Goal: Transaction & Acquisition: Subscribe to service/newsletter

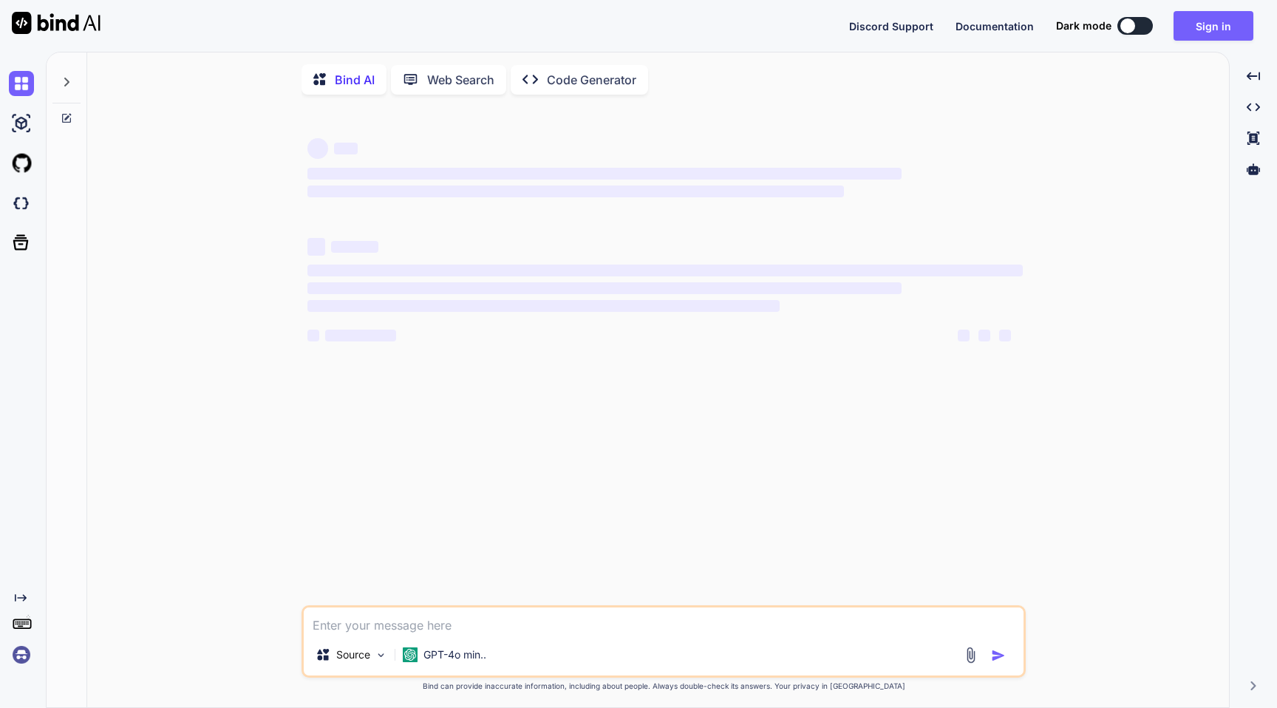
type textarea "x"
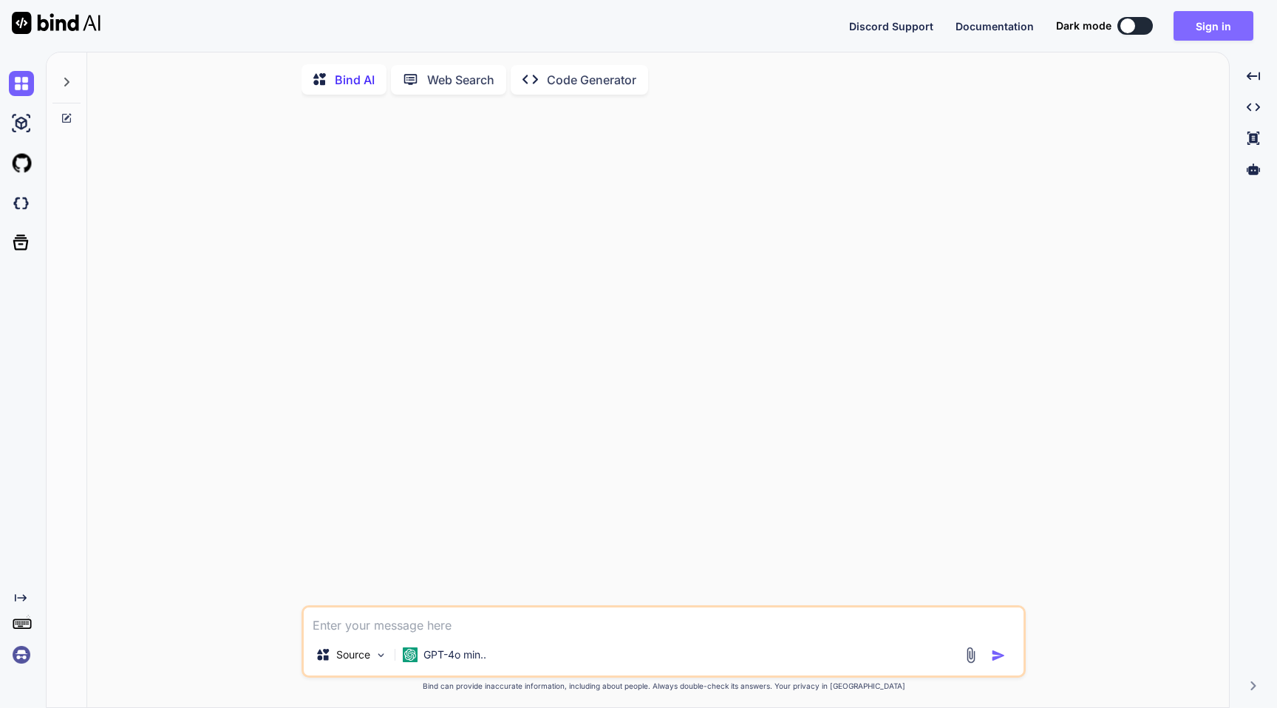
click at [1209, 23] on button "Sign in" at bounding box center [1214, 26] width 80 height 30
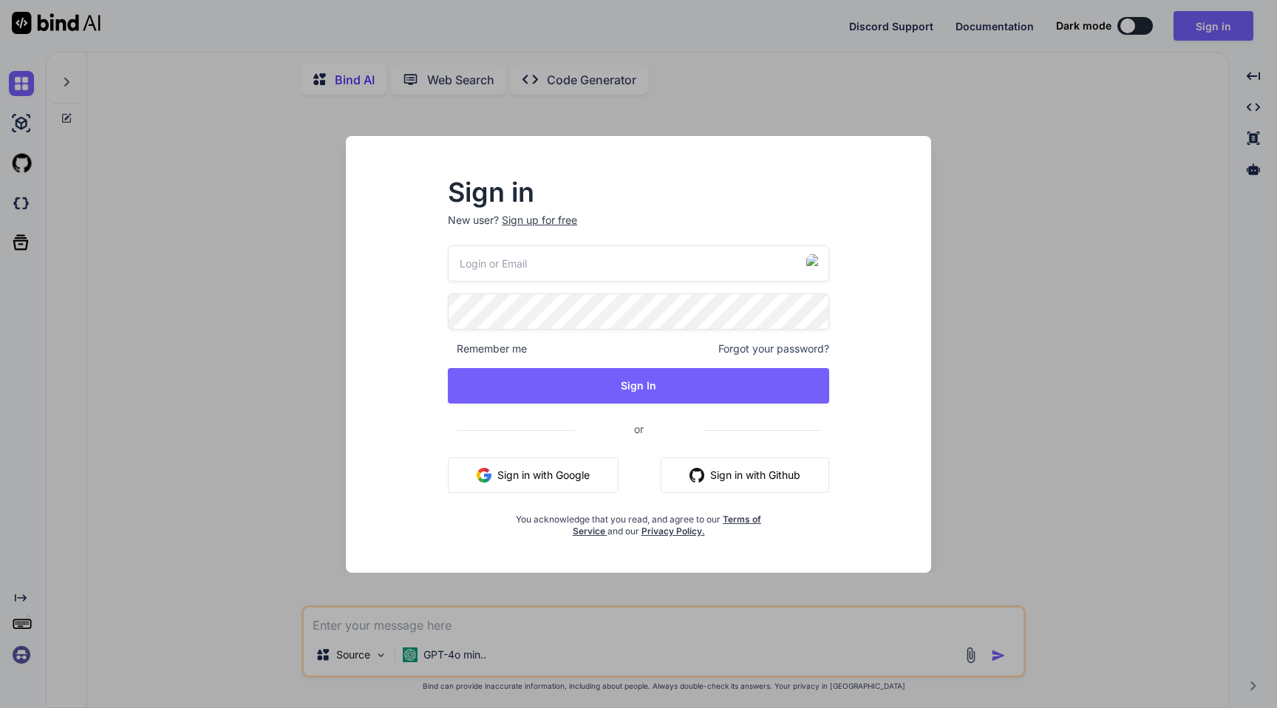
type input "gordon-metz@nicheful.io"
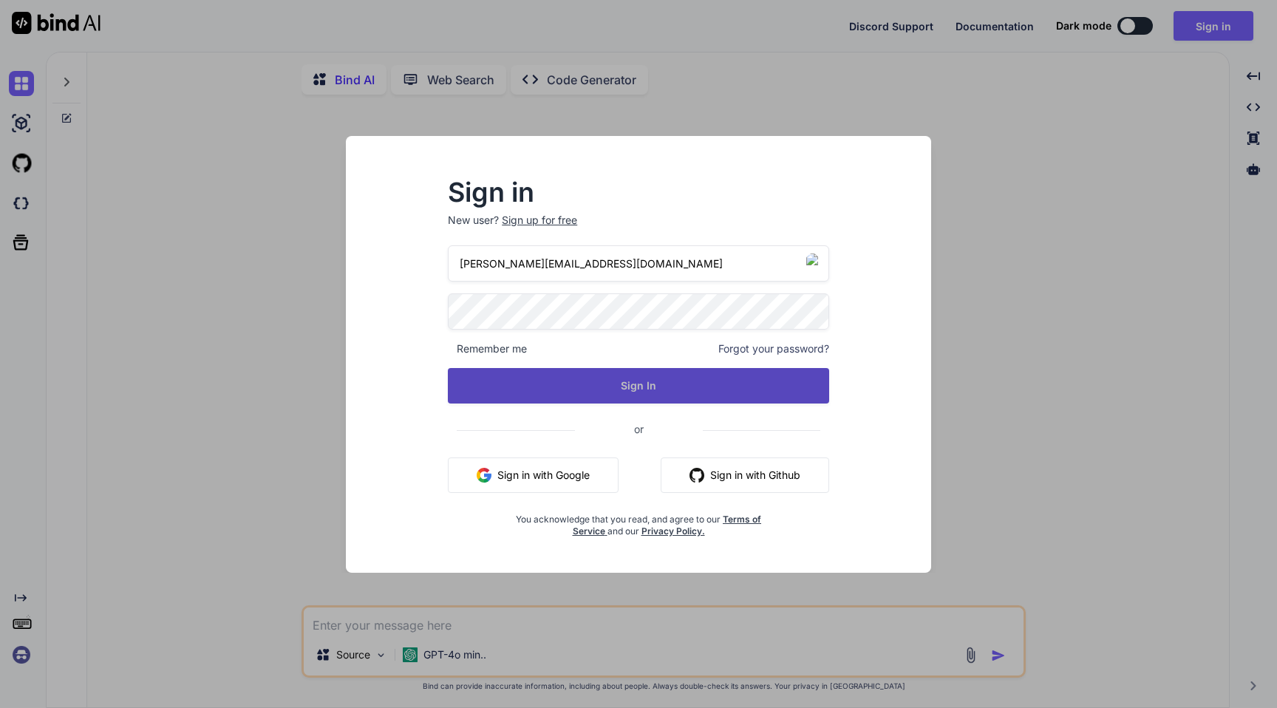
click at [647, 373] on button "Sign In" at bounding box center [638, 385] width 381 height 35
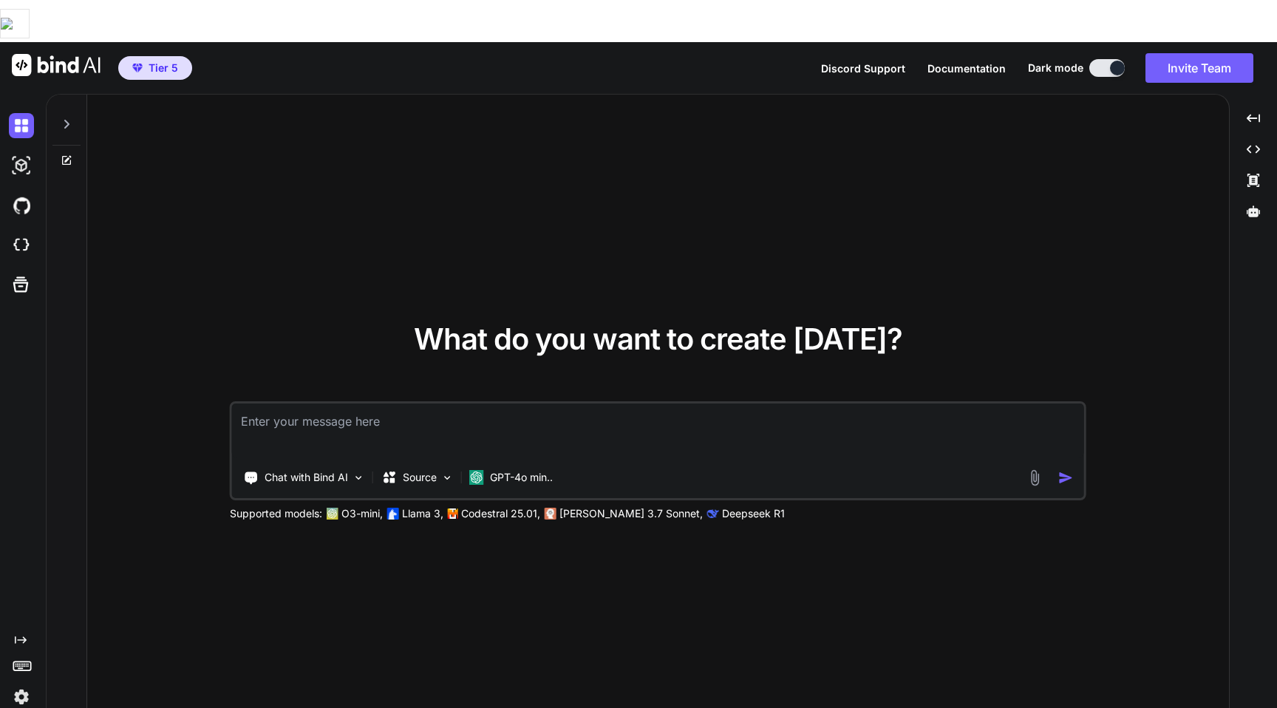
click at [22, 685] on img at bounding box center [21, 697] width 25 height 25
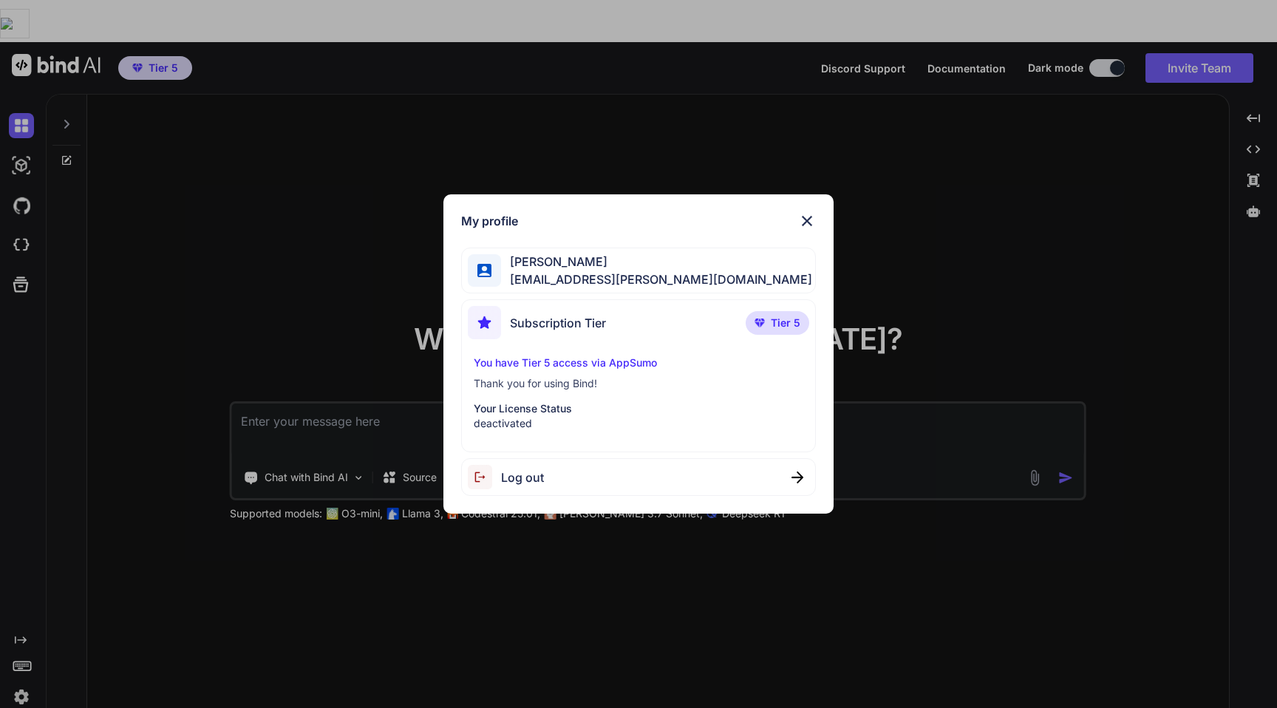
click at [525, 479] on span "Log out" at bounding box center [522, 478] width 43 height 18
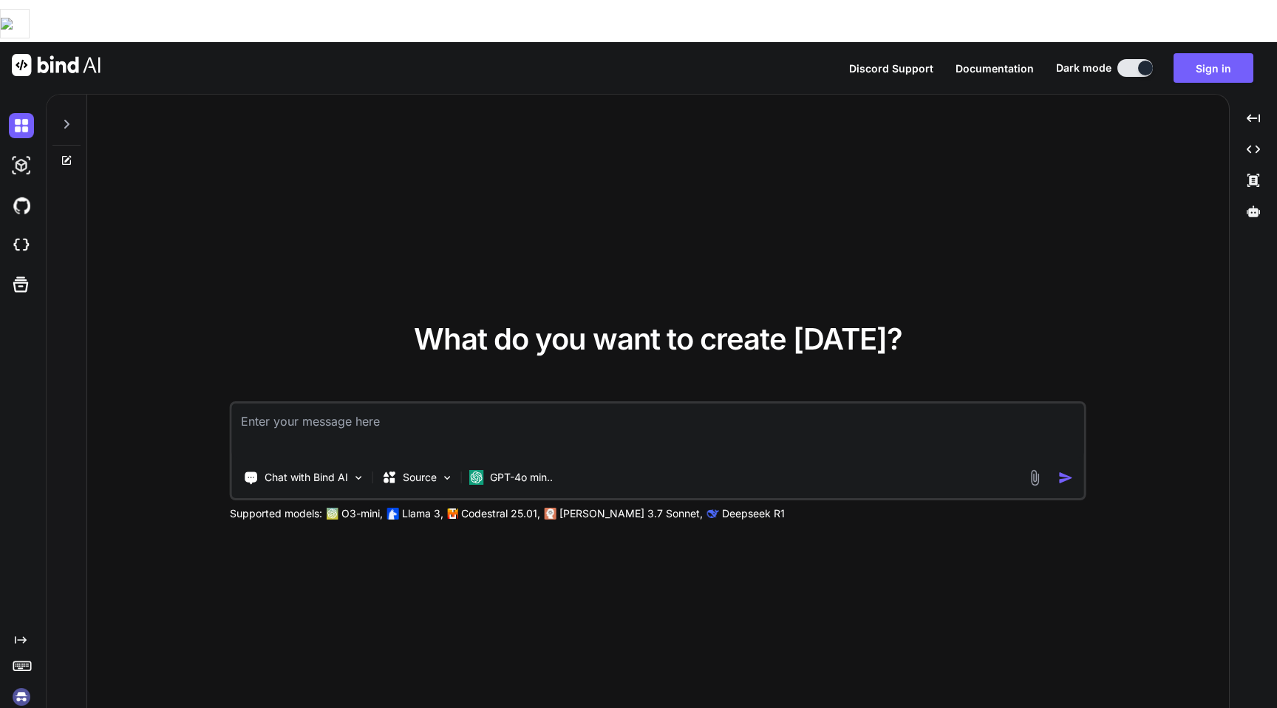
type textarea "x"
click at [1195, 53] on button "Sign in" at bounding box center [1214, 68] width 80 height 30
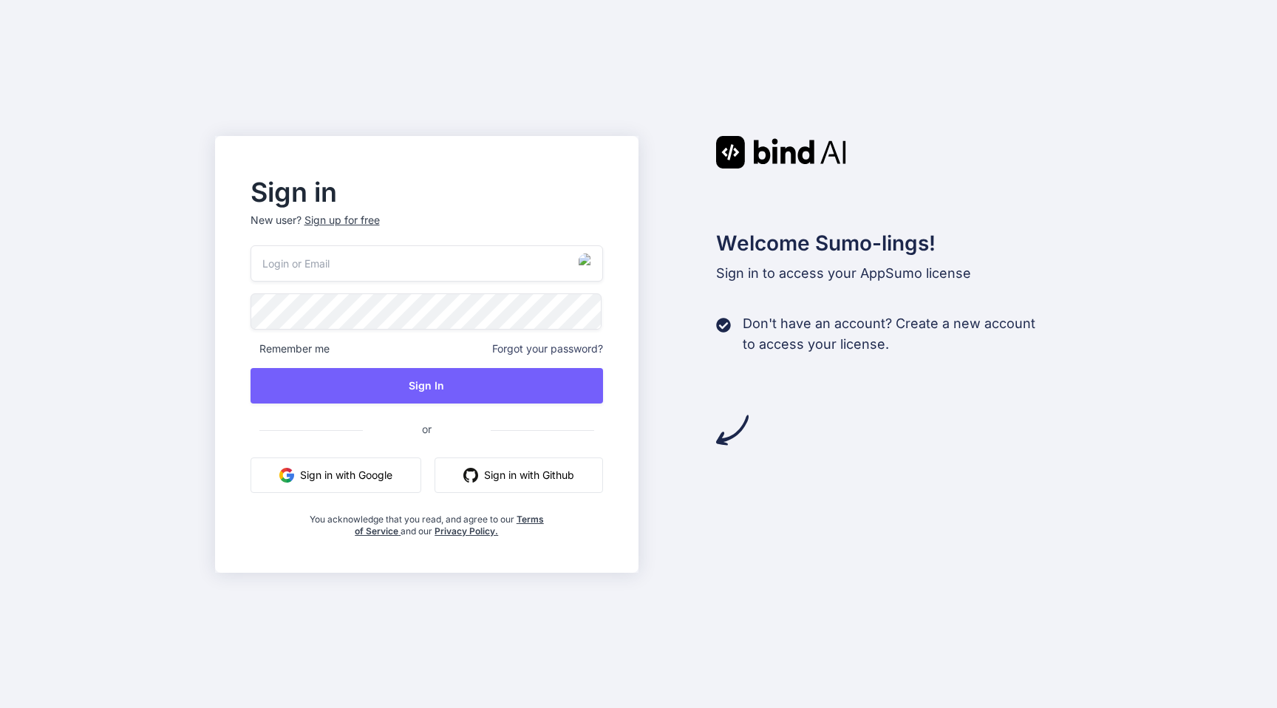
click at [370, 220] on div "Sign up for free" at bounding box center [342, 220] width 75 height 15
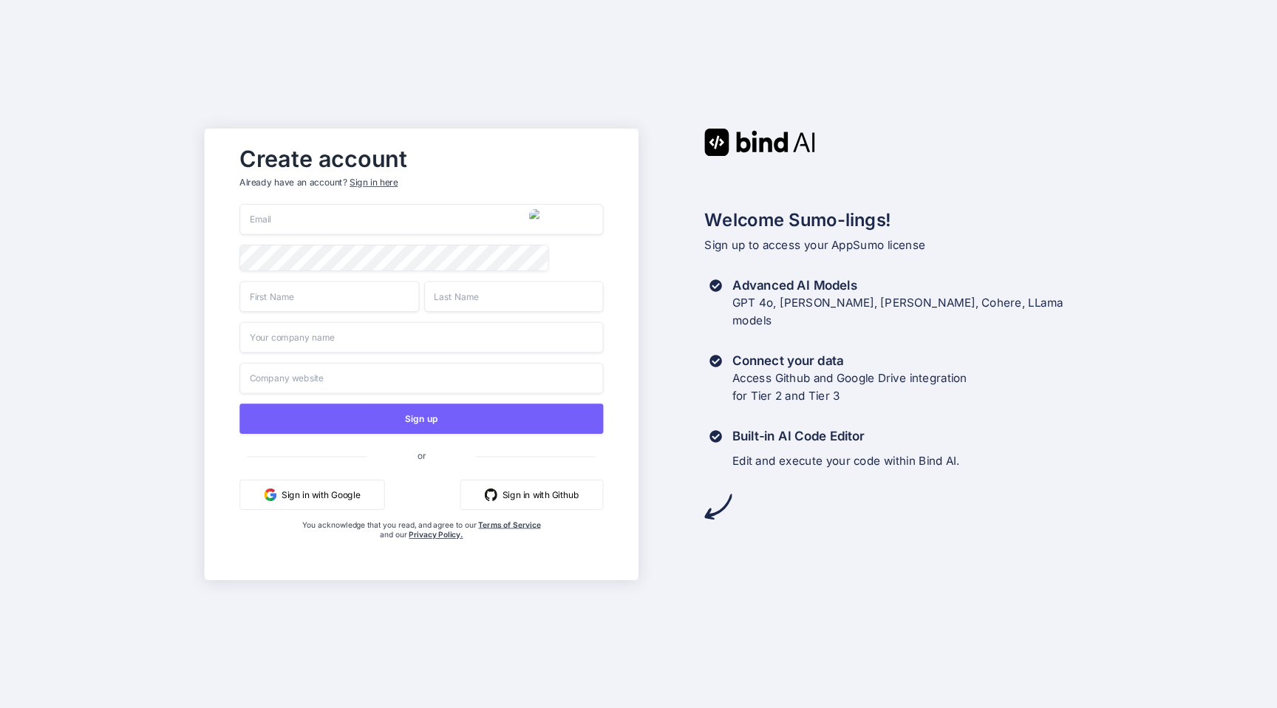
click at [339, 218] on input "email" at bounding box center [422, 219] width 364 height 31
paste input "panas.zaklinskiy53@chillcatch.org"
type input "panas.zaklinskiy53@chillcatch.org"
click at [301, 296] on input "text" at bounding box center [330, 296] width 180 height 31
type input "panas"
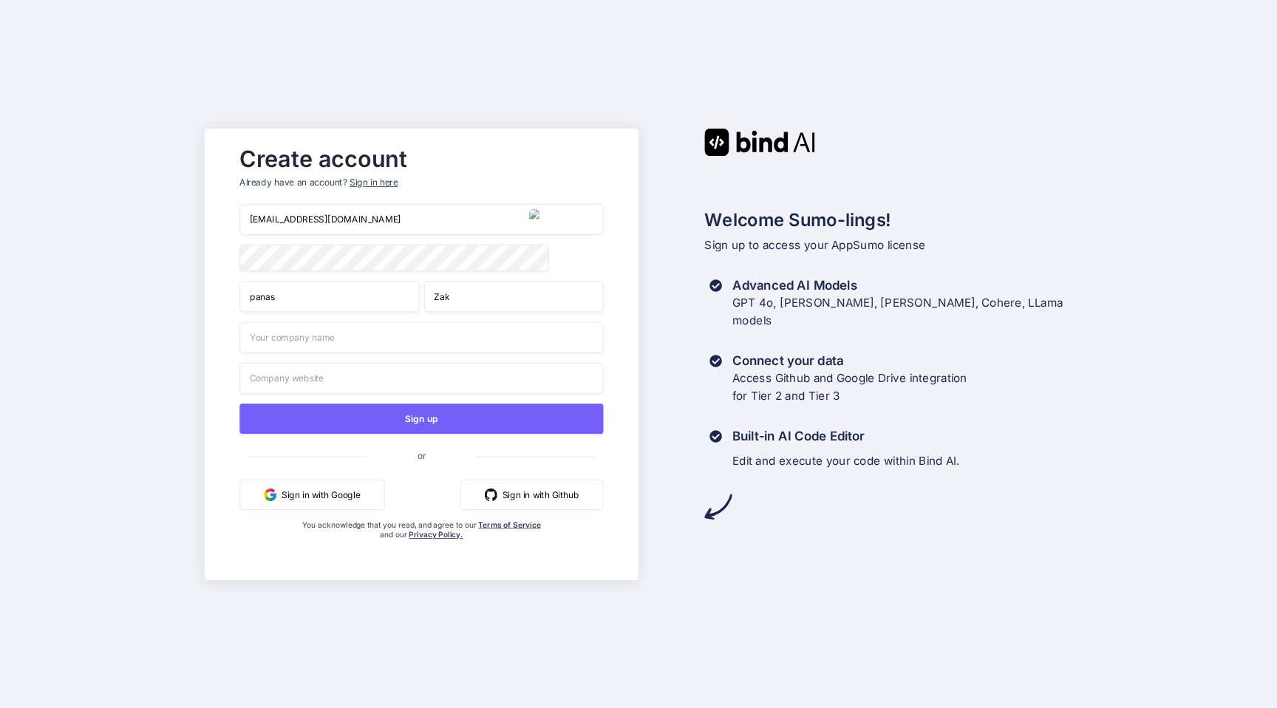
type input "Zak"
click at [268, 336] on input "text" at bounding box center [422, 337] width 364 height 31
type input "Panas"
click at [302, 387] on input "text" at bounding box center [422, 377] width 364 height 31
type input "Panas.com"
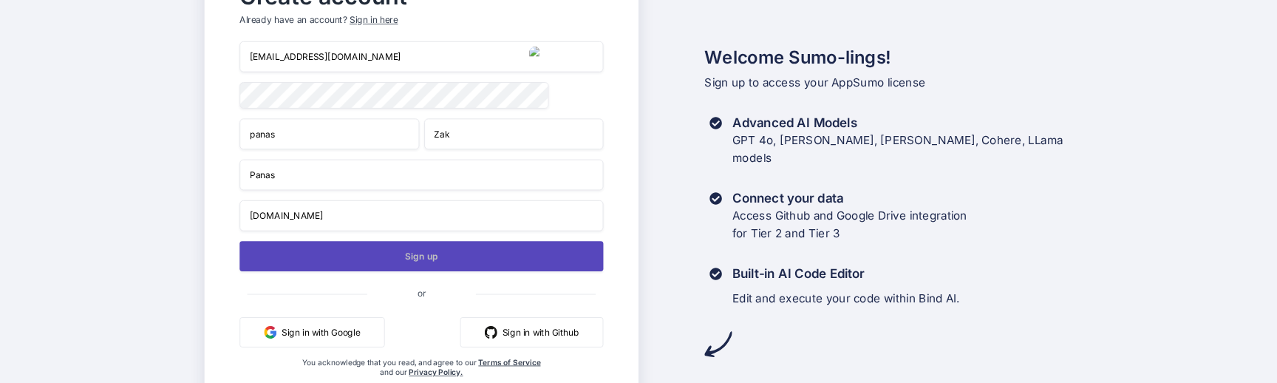
click at [401, 249] on button "Sign up" at bounding box center [422, 256] width 364 height 30
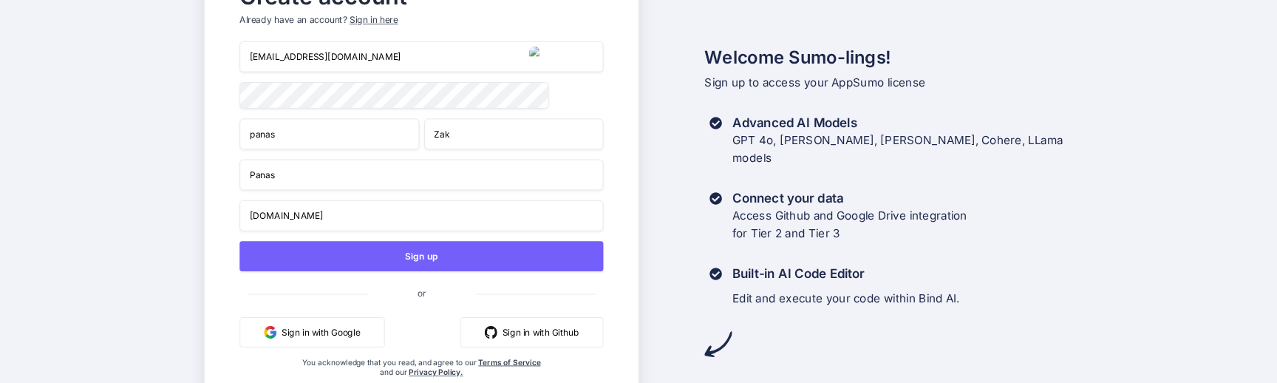
click at [360, 59] on input "[EMAIL_ADDRESS][DOMAIN_NAME]" at bounding box center [422, 56] width 364 height 31
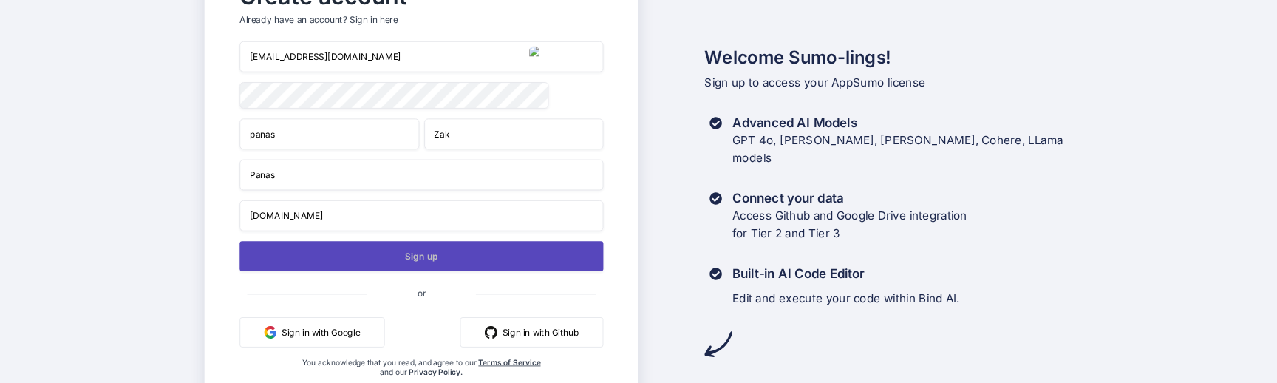
click at [383, 258] on button "Sign up" at bounding box center [422, 256] width 364 height 30
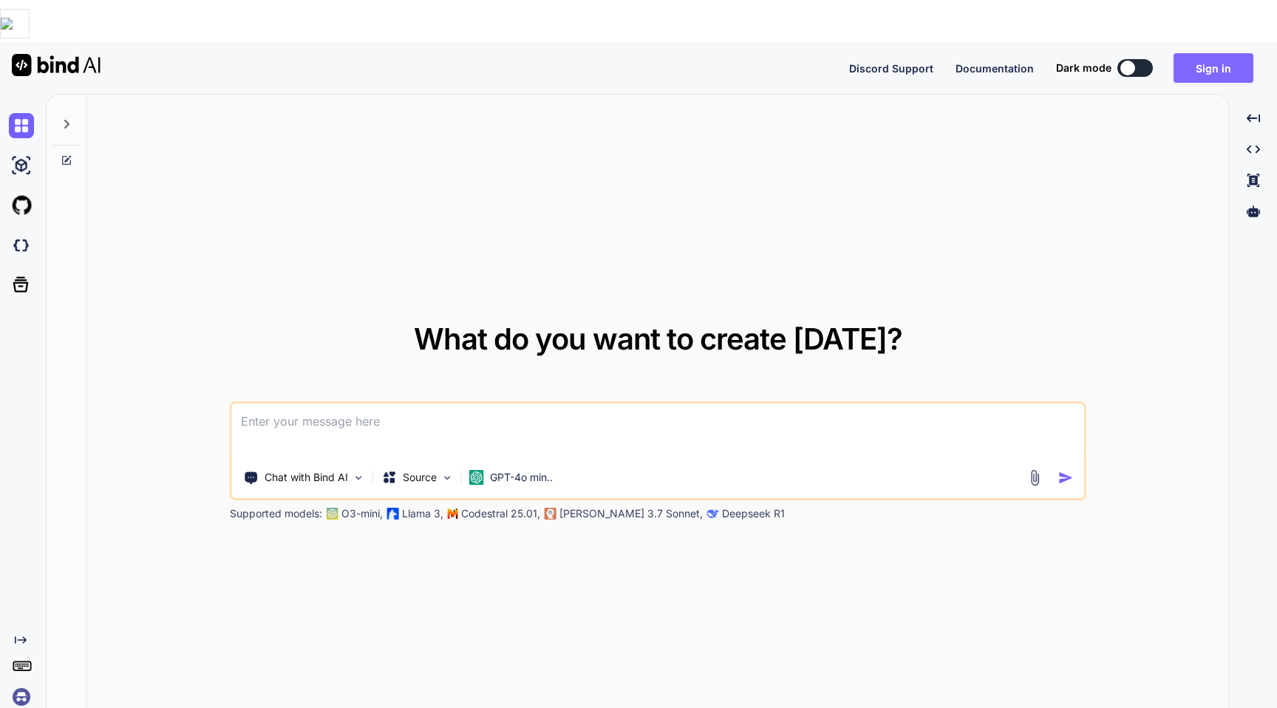
click at [1232, 53] on button "Sign in" at bounding box center [1214, 68] width 80 height 30
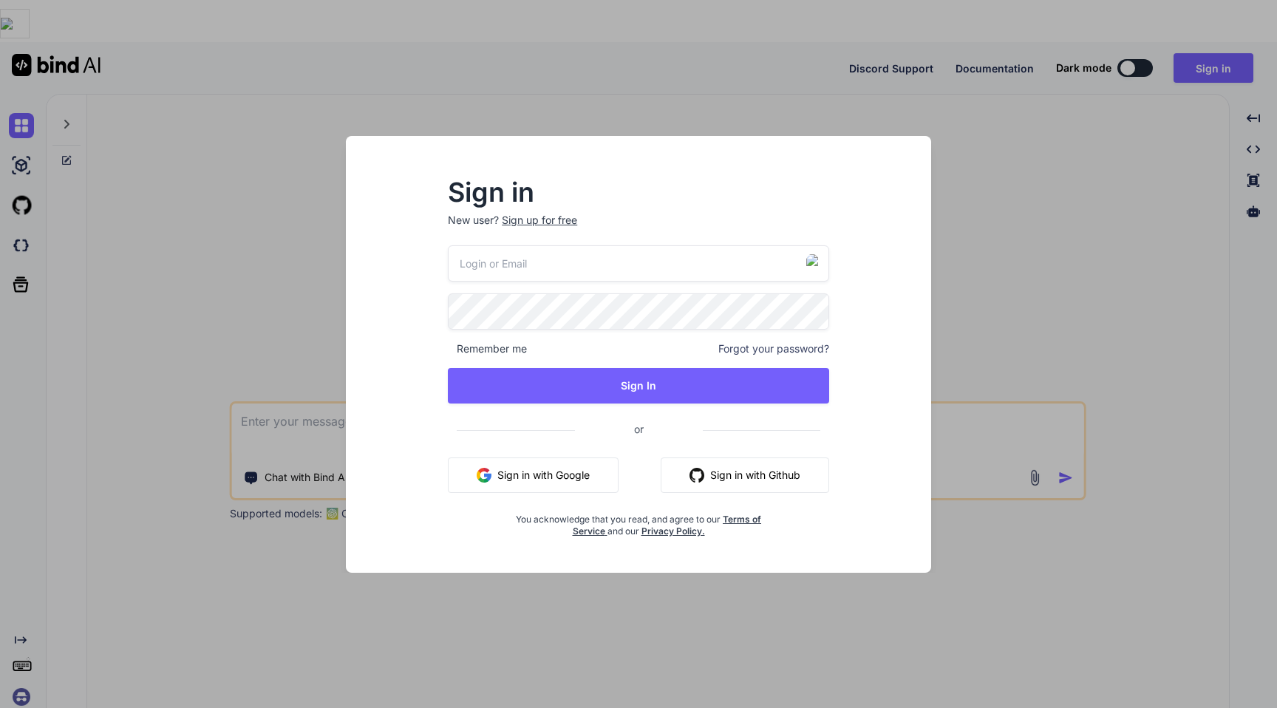
type input "[EMAIL_ADDRESS][DOMAIN_NAME]"
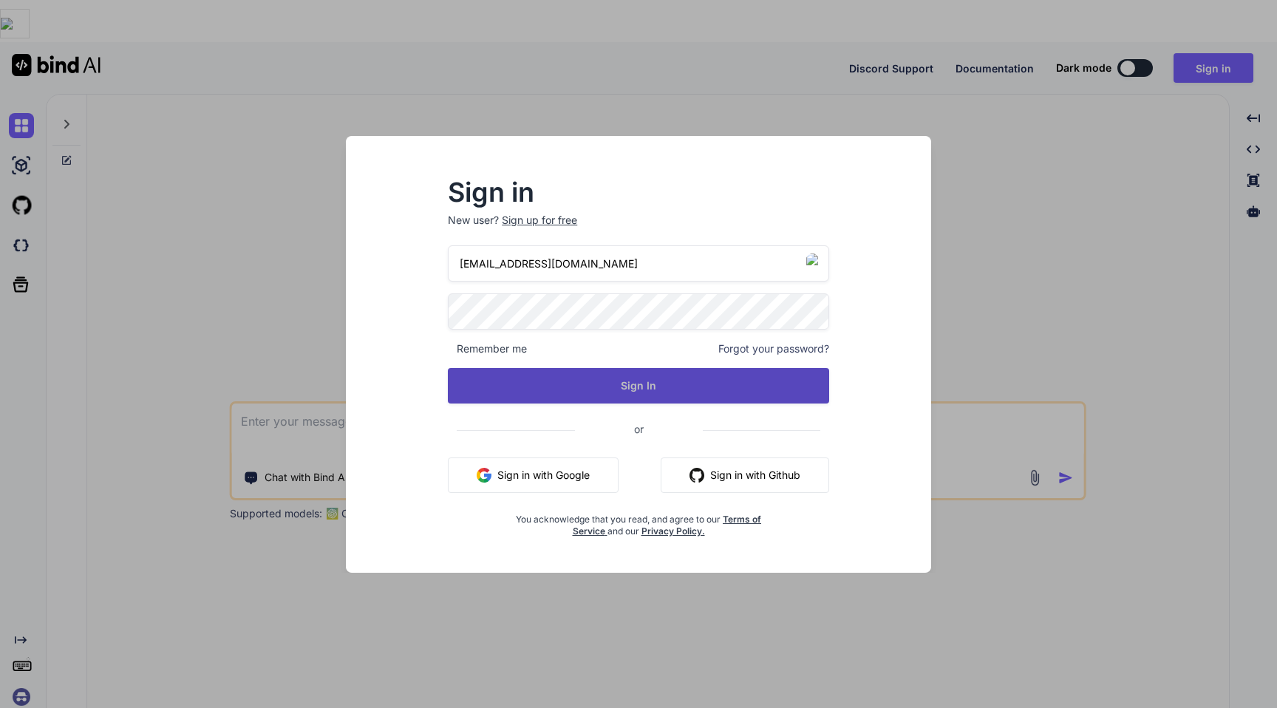
click at [753, 392] on button "Sign In" at bounding box center [638, 385] width 381 height 35
